Goal: Task Accomplishment & Management: Use online tool/utility

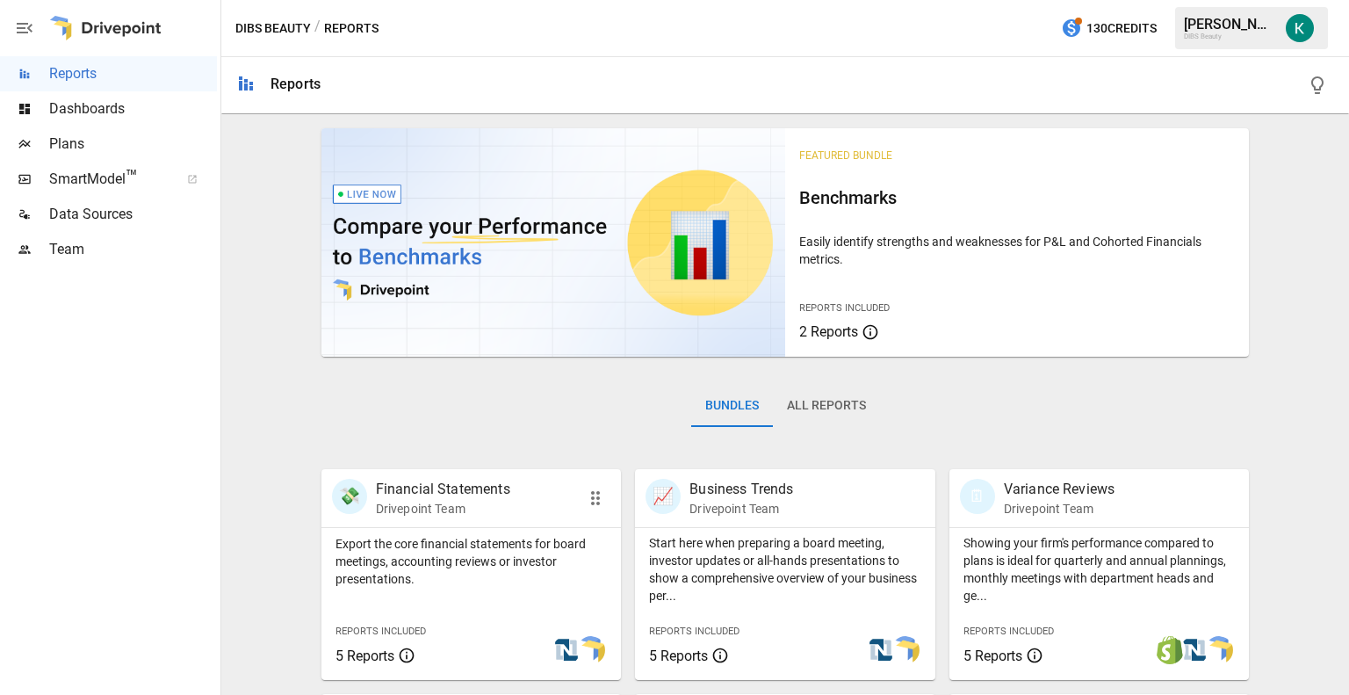
scroll to position [302, 0]
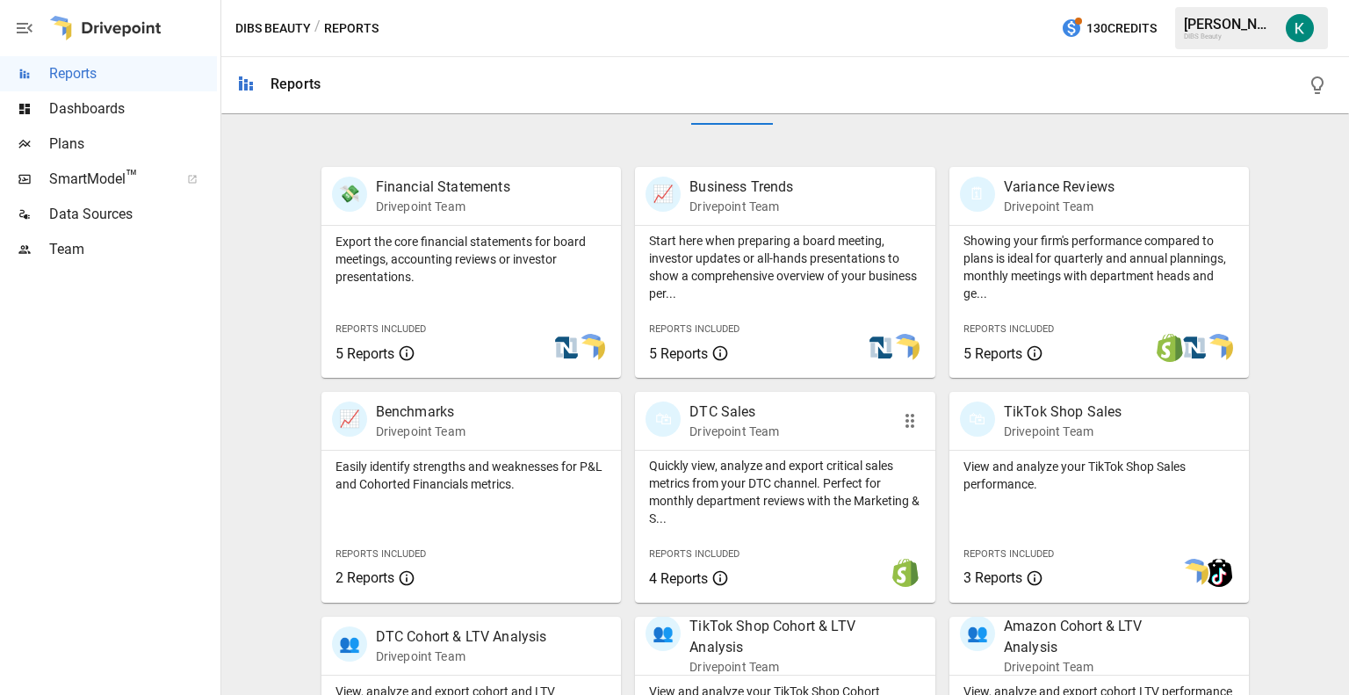
click at [748, 473] on p "Quickly view, analyze and export critical sales metrics from your DTC channel. …" at bounding box center [785, 492] width 272 height 70
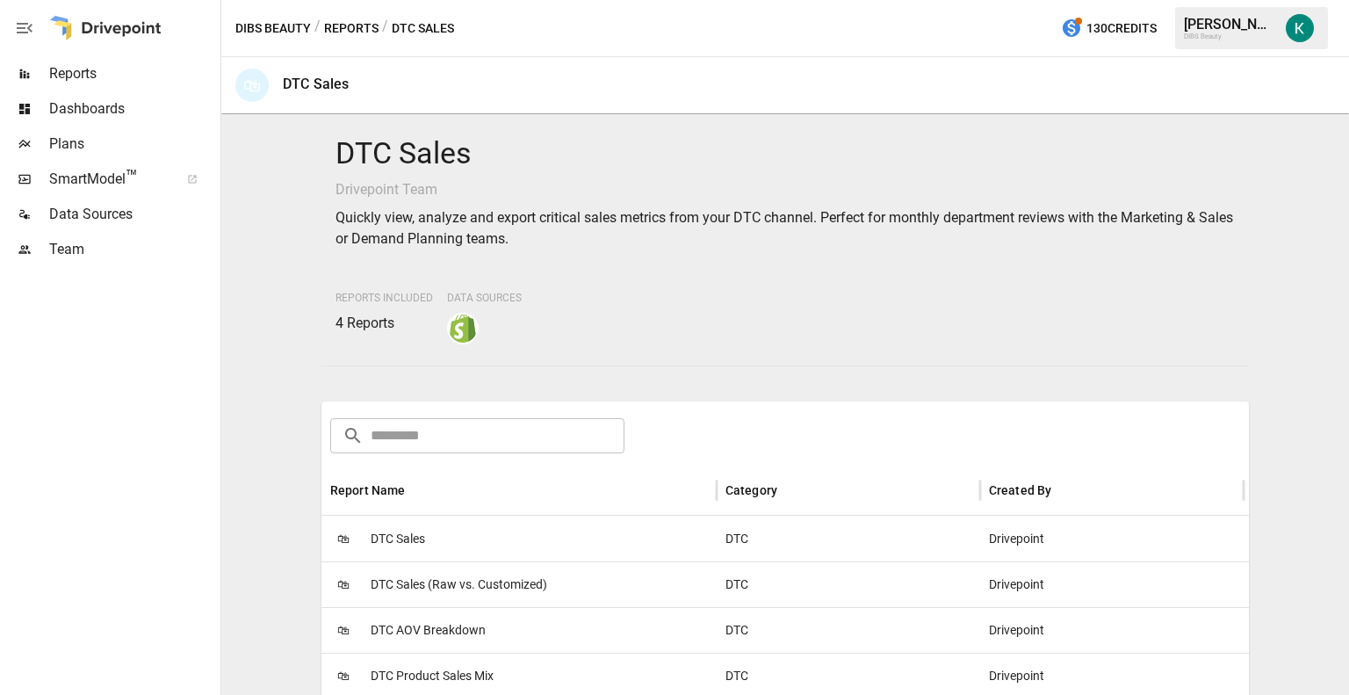
scroll to position [97, 0]
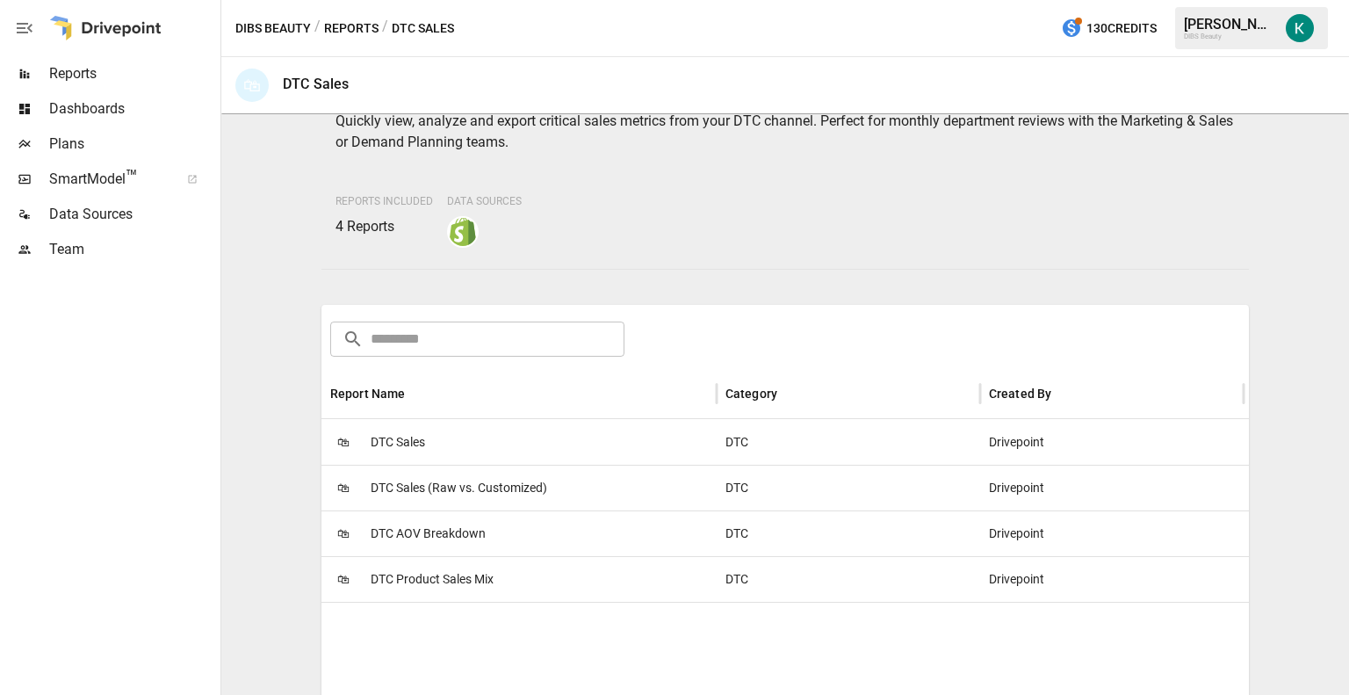
click at [383, 438] on span "DTC Sales" at bounding box center [398, 442] width 54 height 45
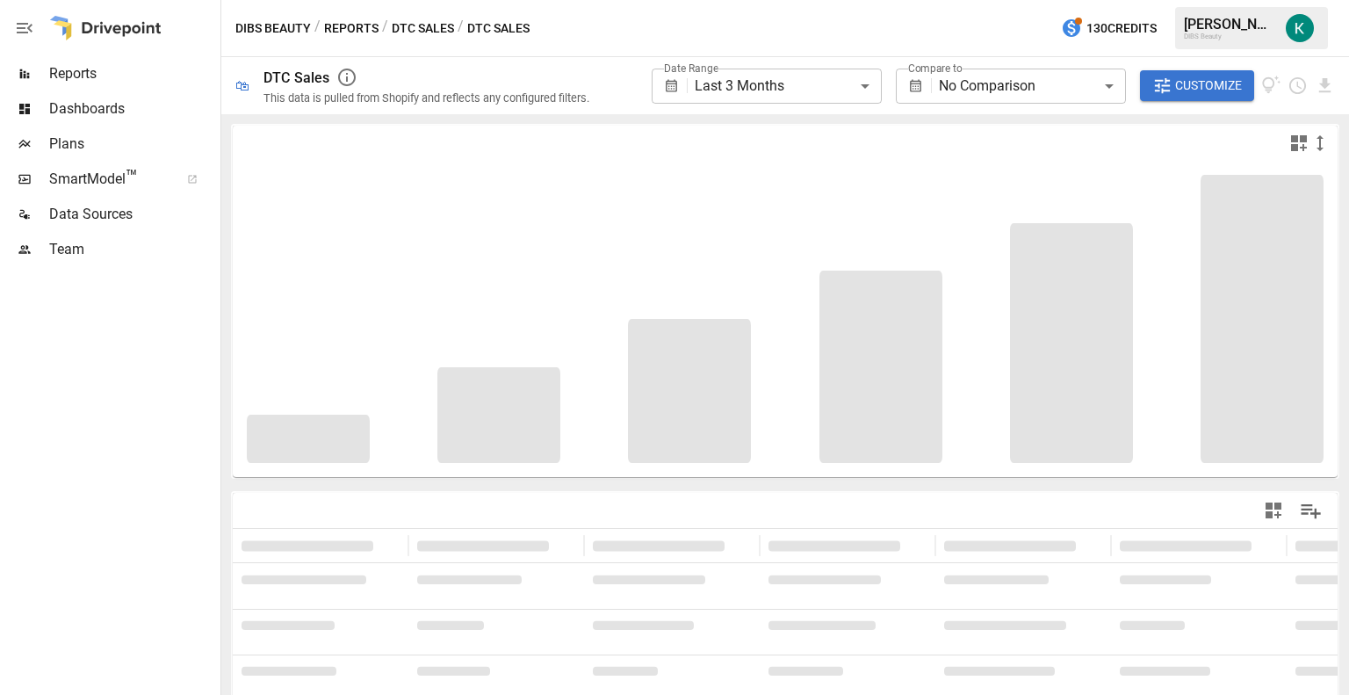
click at [770, 0] on body "**********" at bounding box center [674, 0] width 1349 height 0
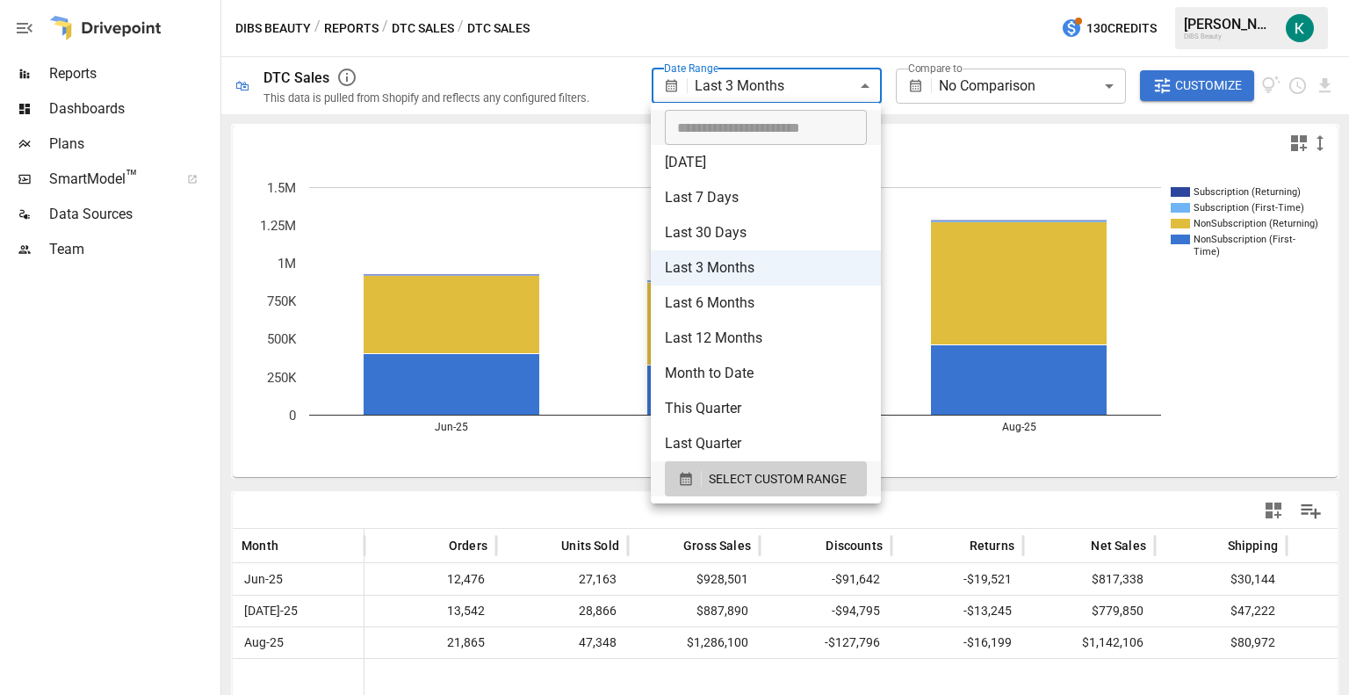
click at [1271, 459] on div at bounding box center [674, 347] width 1349 height 695
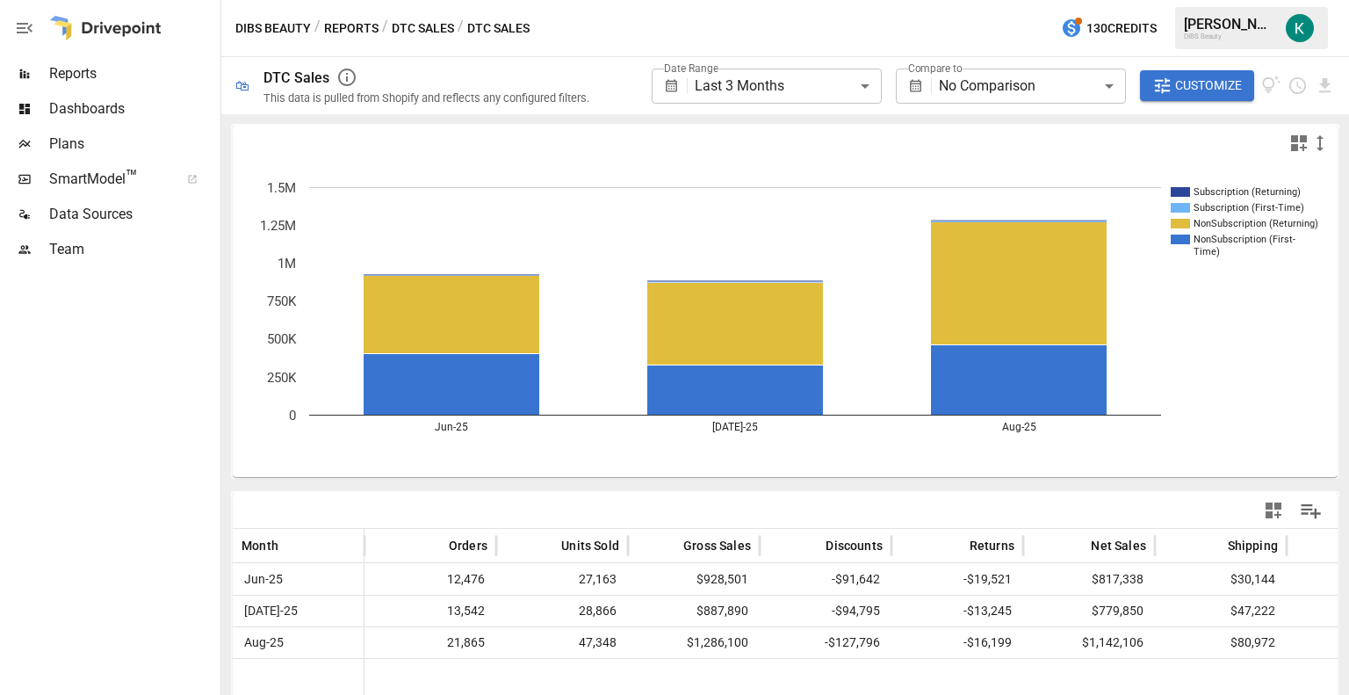
click at [405, 31] on button "DTC Sales" at bounding box center [423, 29] width 62 height 22
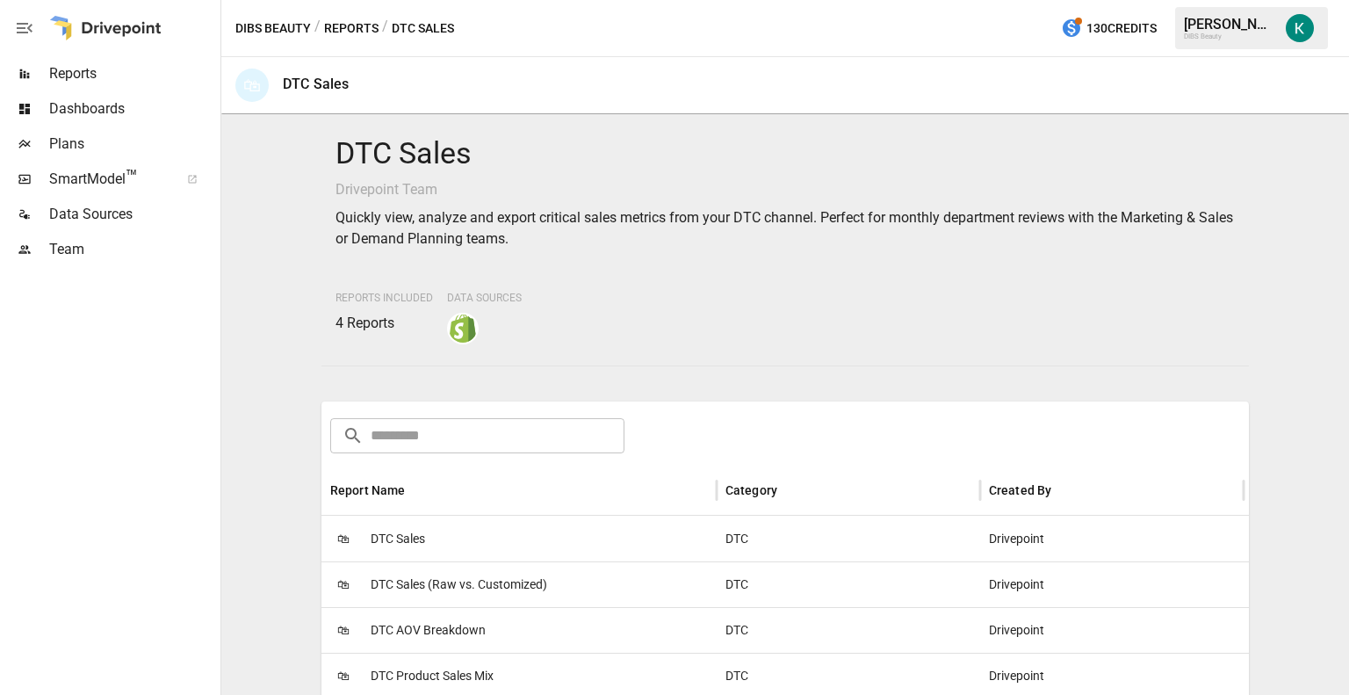
click at [349, 37] on button "Reports" at bounding box center [351, 29] width 54 height 22
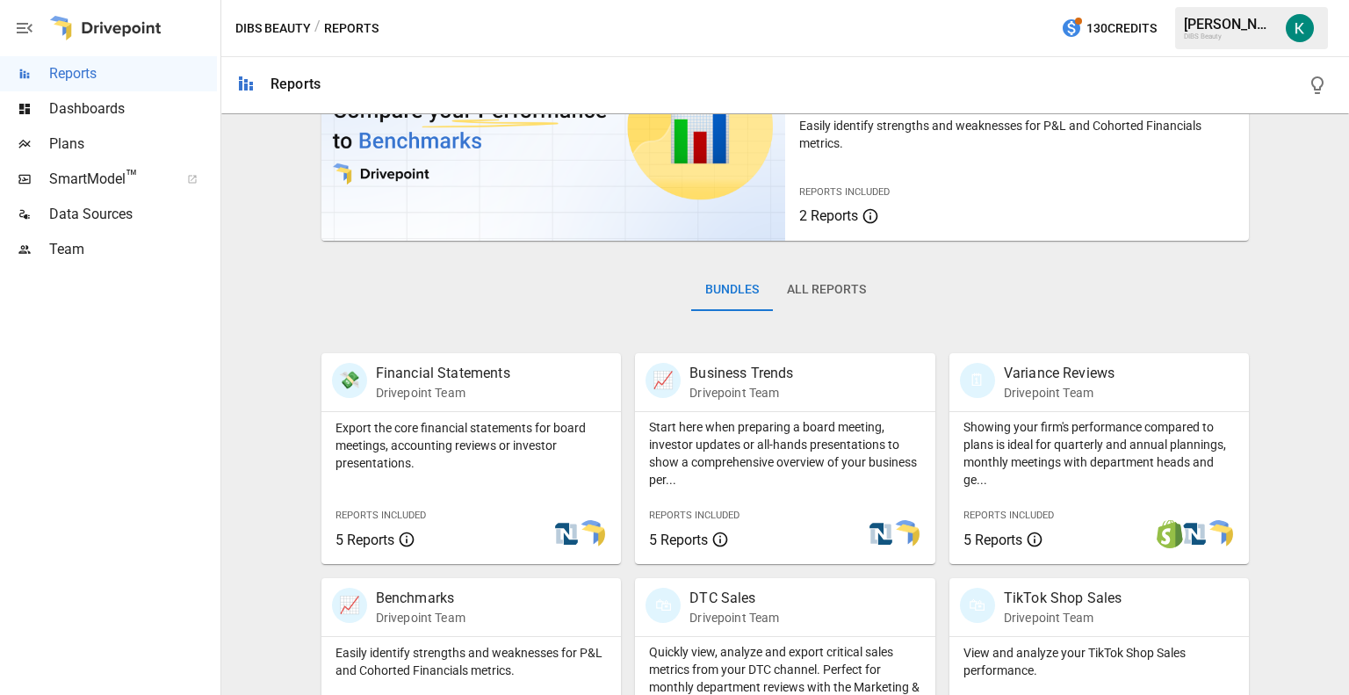
scroll to position [100, 0]
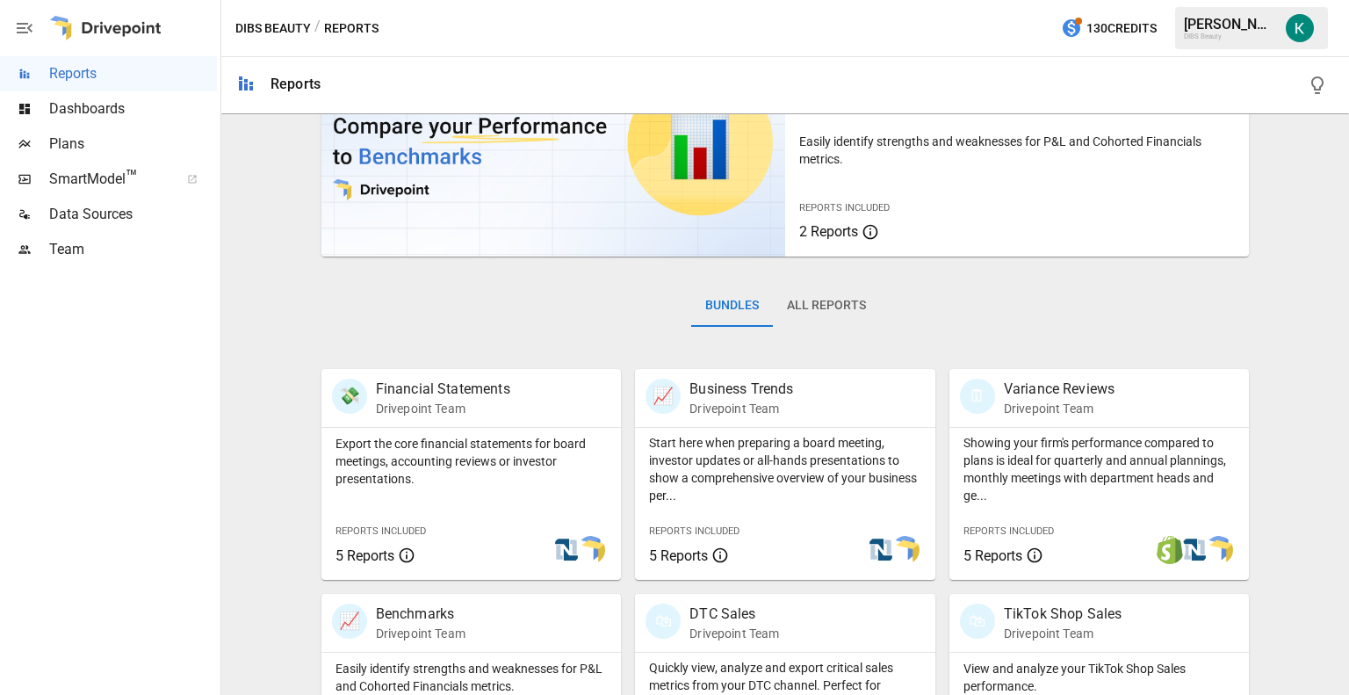
click at [105, 147] on span "Plans" at bounding box center [133, 143] width 168 height 21
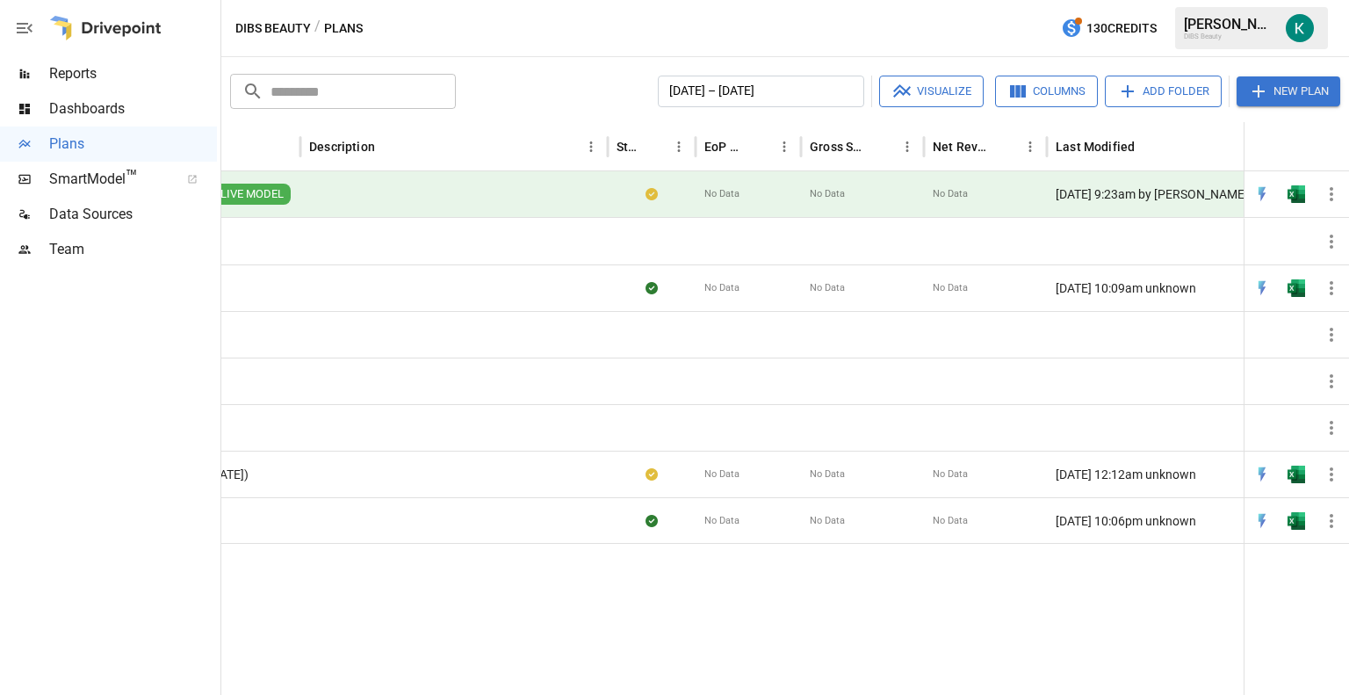
scroll to position [0, 383]
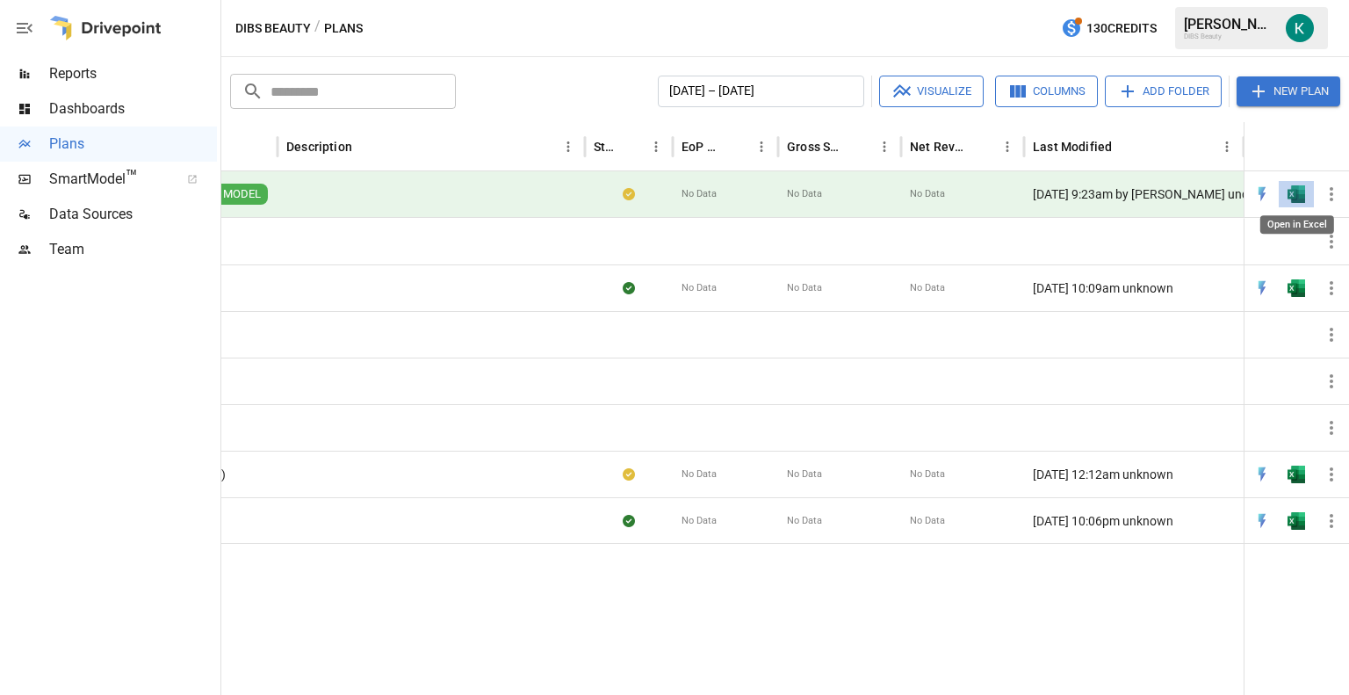
click at [1299, 195] on img "Open in Excel" at bounding box center [1296, 194] width 18 height 18
